Goal: Task Accomplishment & Management: Use online tool/utility

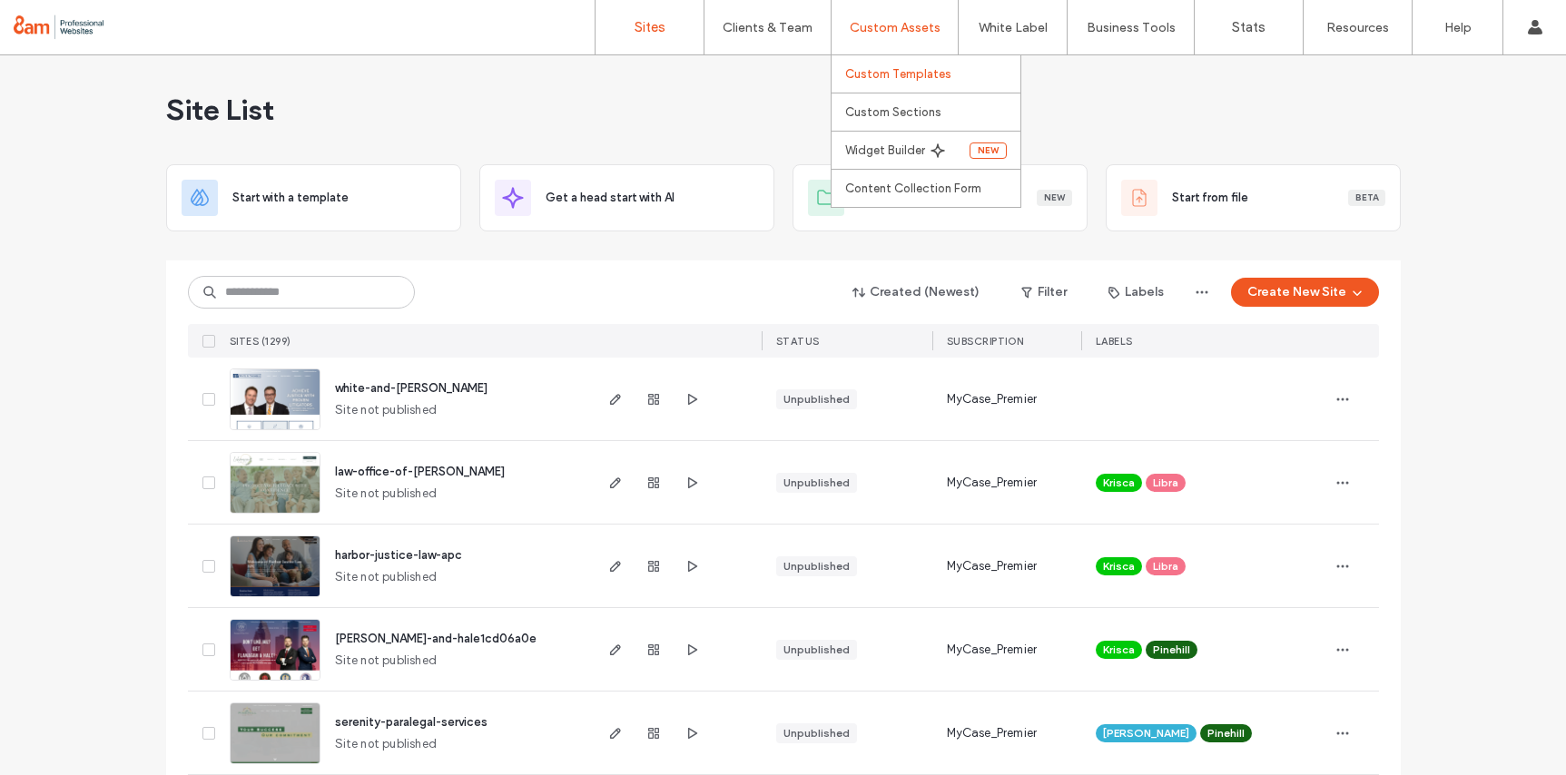
click at [909, 75] on label "Custom Templates" at bounding box center [898, 74] width 106 height 14
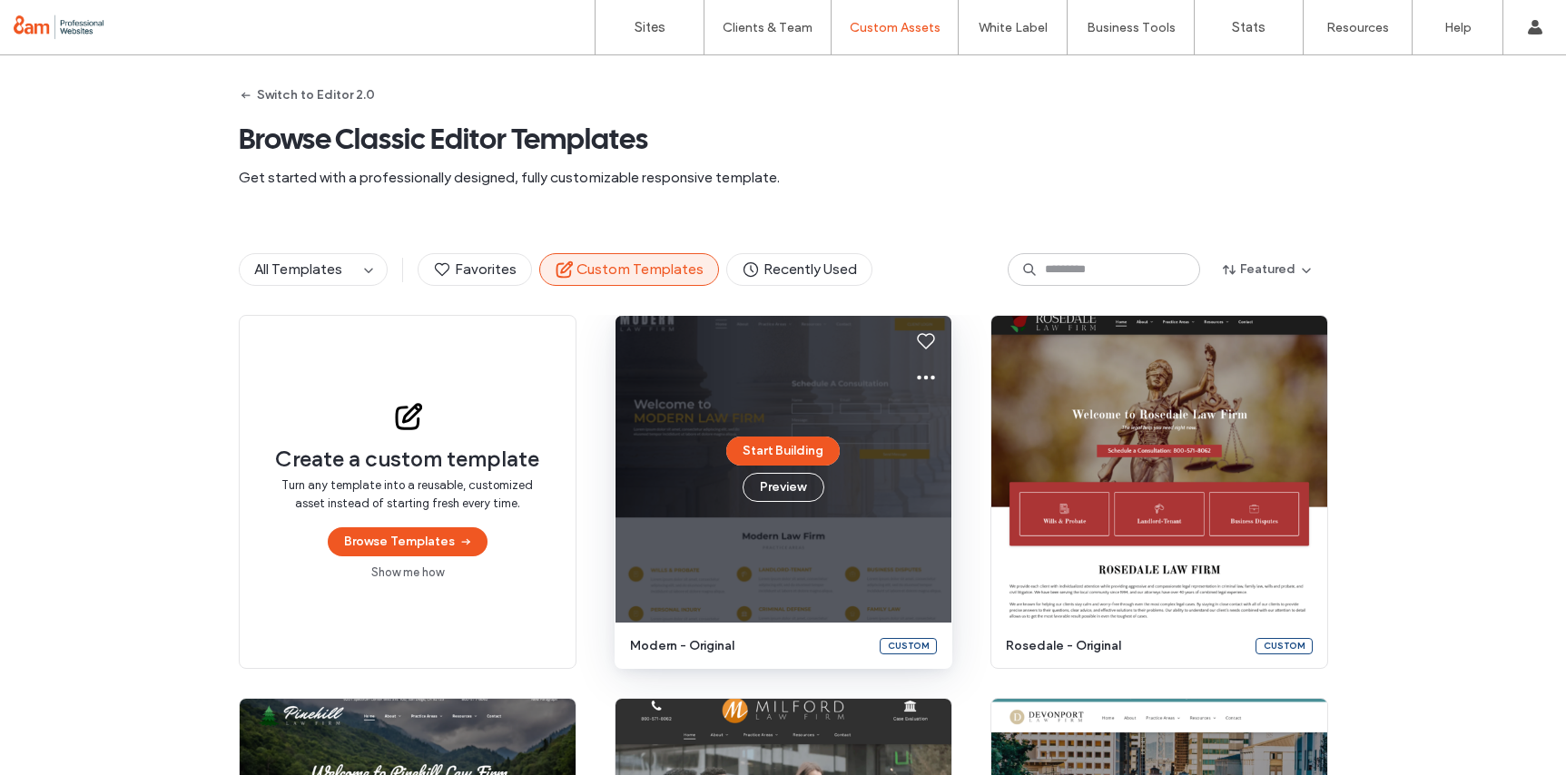
click at [918, 519] on div "Start Building Preview" at bounding box center [784, 469] width 336 height 307
click at [916, 373] on icon at bounding box center [926, 378] width 22 height 22
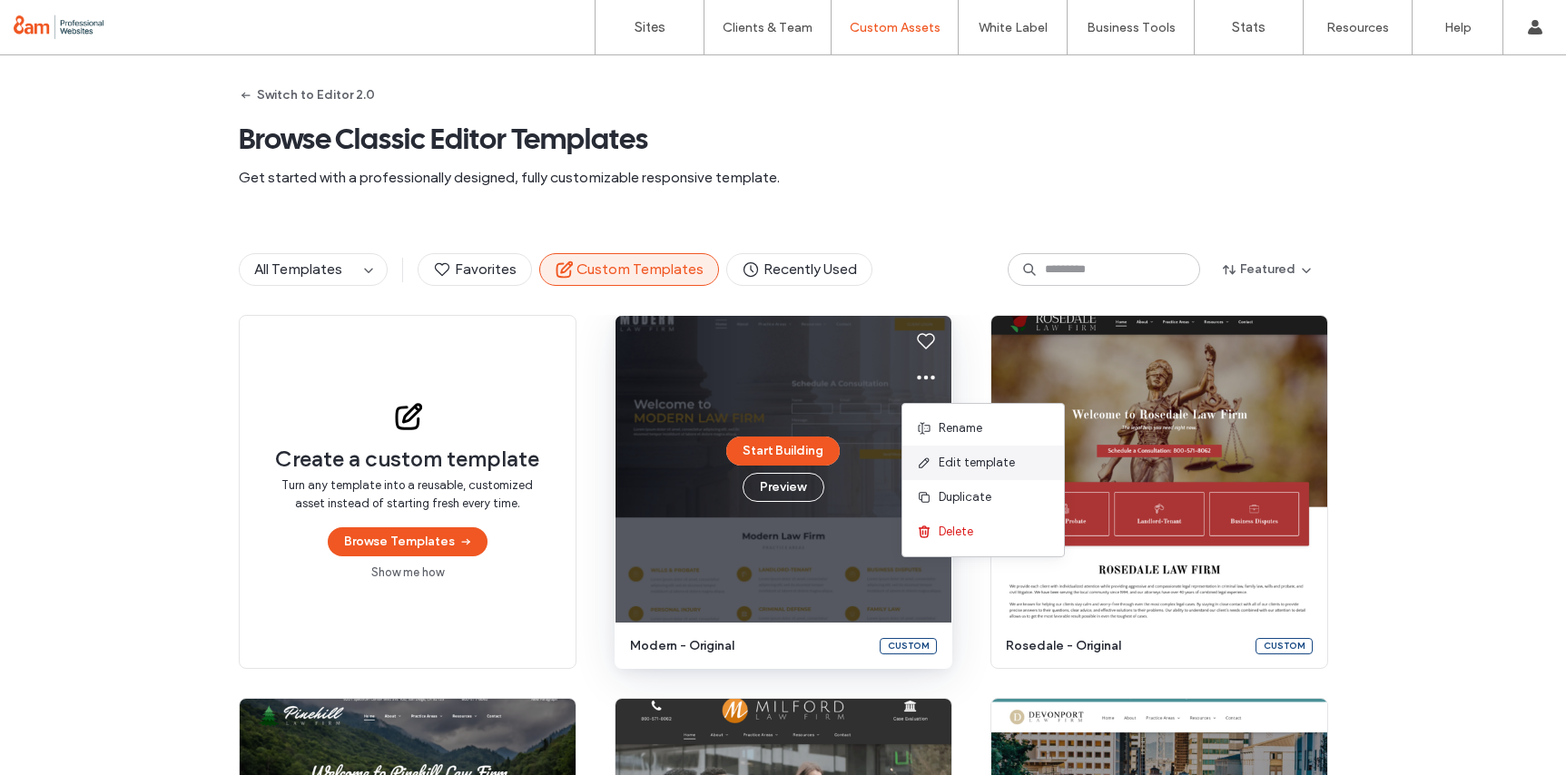
click at [1003, 462] on span "Edit template" at bounding box center [977, 463] width 76 height 18
